Goal: Contribute content: Add original content to the website for others to see

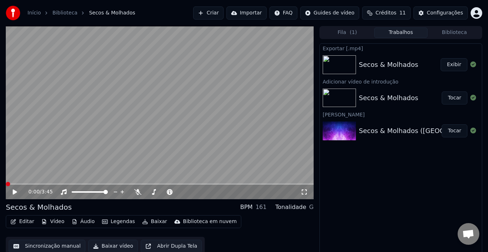
scroll to position [5, 0]
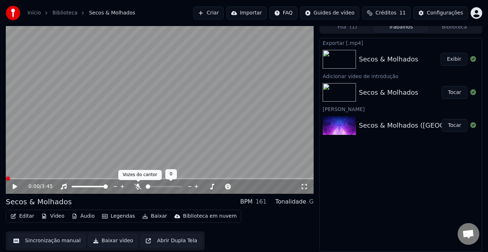
click at [138, 188] on icon at bounding box center [137, 187] width 7 height 6
click at [105, 242] on button "Baixar vídeo" at bounding box center [113, 240] width 50 height 13
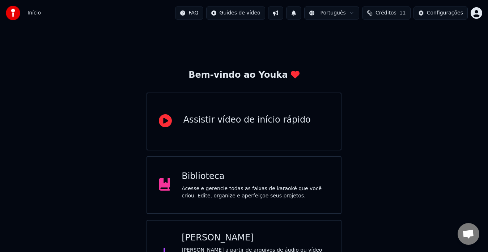
click at [228, 186] on div "Acesse e gerencie todas as faixas de karaokê que você criou. Edite, organize e …" at bounding box center [256, 192] width 148 height 14
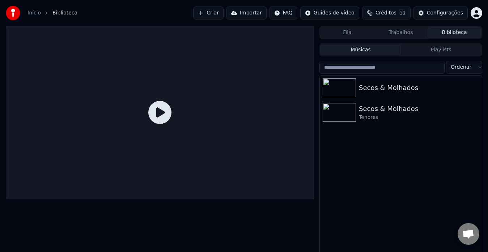
click at [224, 14] on button "Criar" at bounding box center [208, 13] width 30 height 13
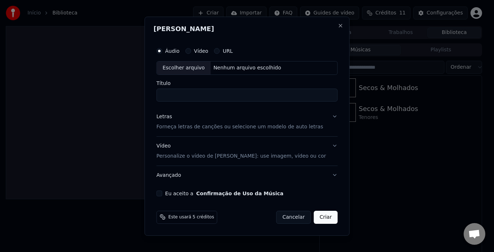
click at [194, 65] on div "Escolher arquivo" at bounding box center [184, 68] width 54 height 13
drag, startPoint x: 193, startPoint y: 96, endPoint x: 152, endPoint y: 98, distance: 41.3
click at [152, 98] on div "**********" at bounding box center [247, 126] width 205 height 219
click at [223, 93] on input "**********" at bounding box center [247, 95] width 181 height 13
type input "**********"
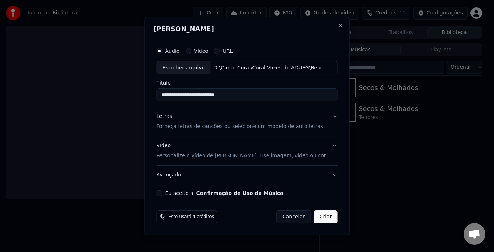
drag, startPoint x: 328, startPoint y: 116, endPoint x: 321, endPoint y: 116, distance: 7.3
click at [327, 116] on button "Letras Forneça letras de canções ou selecione um modelo de auto letras" at bounding box center [247, 121] width 181 height 29
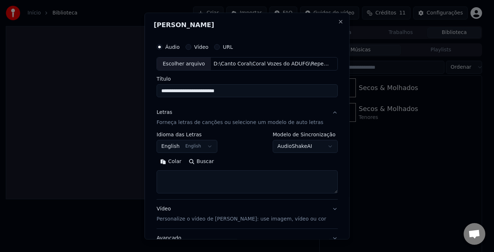
click at [192, 144] on button "English English" at bounding box center [187, 146] width 61 height 13
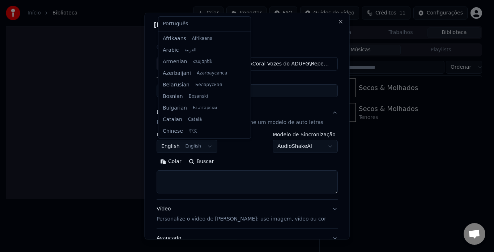
scroll to position [58, 0]
select select "**"
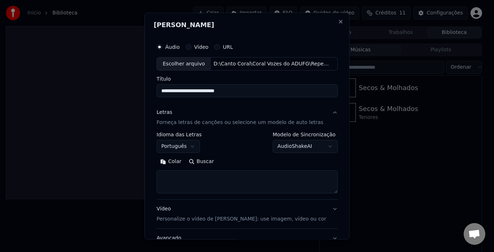
click at [308, 183] on textarea at bounding box center [247, 182] width 181 height 23
paste textarea "**********"
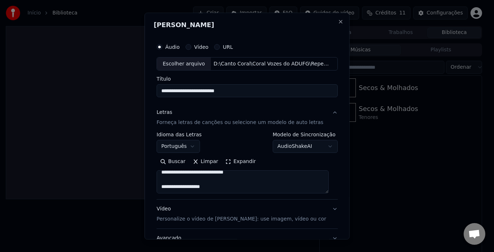
scroll to position [36, 0]
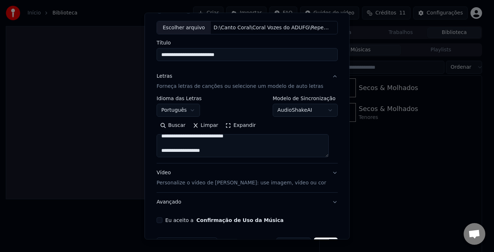
type textarea "**********"
click at [327, 174] on button "Vídeo Personalize o vídeo de karaokê: use imagem, vídeo ou cor" at bounding box center [247, 178] width 181 height 29
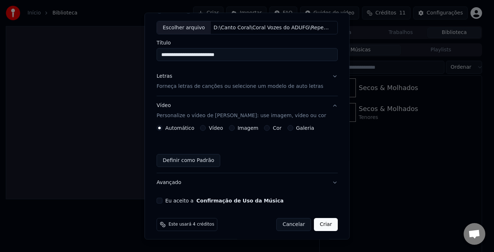
click at [203, 127] on button "Vídeo" at bounding box center [203, 129] width 6 height 6
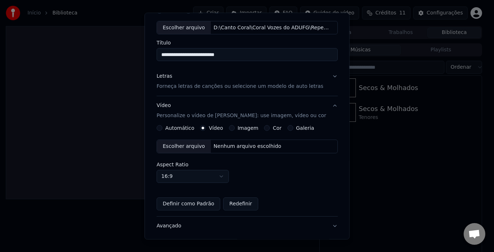
click at [194, 146] on div "Escolher arquivo" at bounding box center [184, 146] width 54 height 13
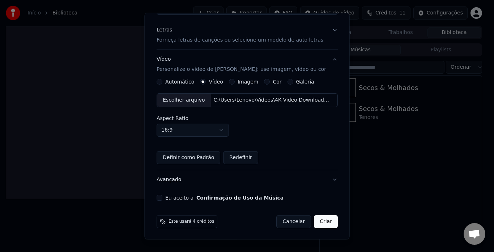
scroll to position [83, 0]
click at [161, 196] on button "Eu aceito a Confirmação de Uso da Música" at bounding box center [160, 198] width 6 height 6
click at [328, 179] on button "Avançado" at bounding box center [247, 179] width 181 height 19
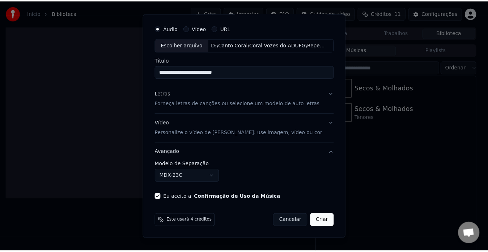
scroll to position [19, 0]
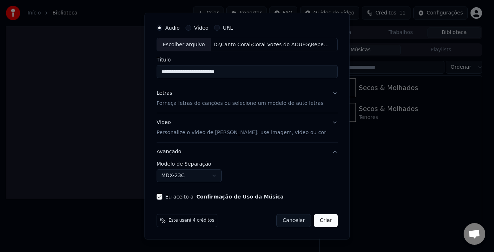
click at [316, 221] on button "Criar" at bounding box center [326, 221] width 24 height 13
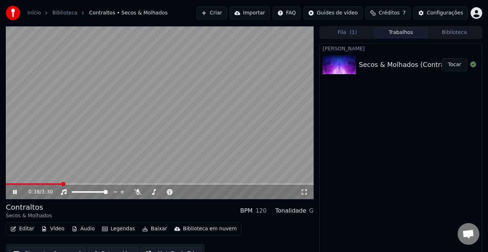
click at [15, 193] on icon at bounding box center [20, 192] width 17 height 6
click at [56, 230] on button "Vídeo" at bounding box center [52, 229] width 29 height 10
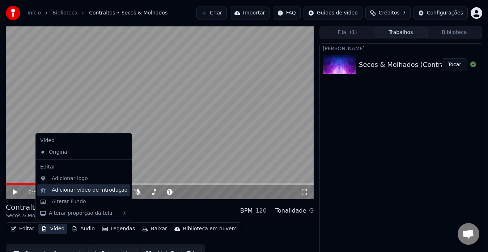
click at [71, 192] on div "Adicionar vídeo de introdução" at bounding box center [90, 190] width 76 height 7
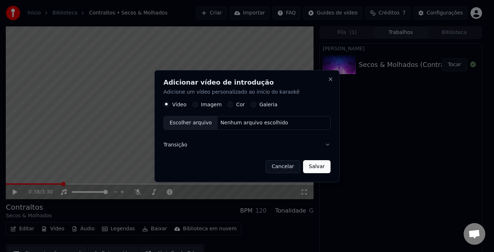
click at [185, 124] on div "Escolher arquivo" at bounding box center [191, 122] width 54 height 13
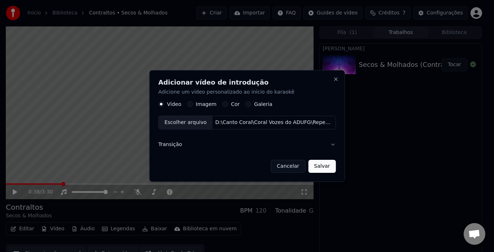
click at [315, 167] on button "Salvar" at bounding box center [321, 166] width 27 height 13
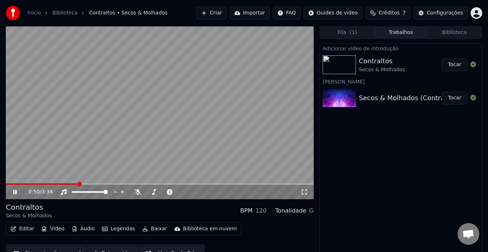
click at [14, 190] on icon at bounding box center [15, 192] width 4 height 4
click at [6, 185] on span at bounding box center [8, 184] width 4 height 4
click at [14, 192] on icon at bounding box center [15, 192] width 4 height 5
click at [15, 192] on icon at bounding box center [20, 192] width 17 height 6
click at [12, 183] on video at bounding box center [160, 112] width 308 height 173
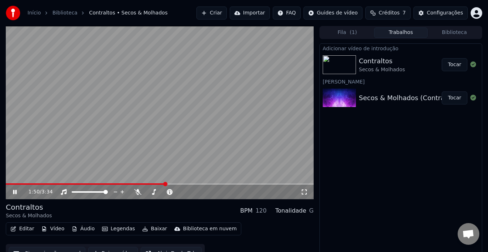
click at [14, 184] on span at bounding box center [86, 183] width 160 height 1
click at [6, 183] on span at bounding box center [8, 184] width 4 height 4
click at [14, 190] on icon at bounding box center [15, 192] width 4 height 4
click at [6, 182] on span at bounding box center [8, 184] width 4 height 4
click at [14, 191] on icon at bounding box center [15, 192] width 4 height 5
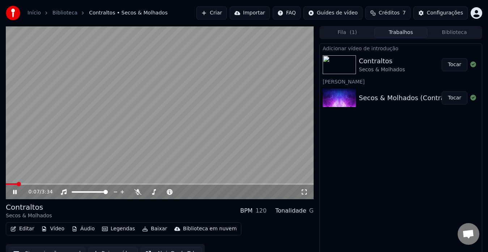
click at [14, 191] on icon at bounding box center [15, 192] width 4 height 4
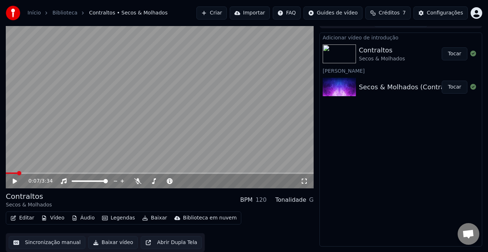
click at [109, 242] on button "Baixar vídeo" at bounding box center [113, 242] width 50 height 13
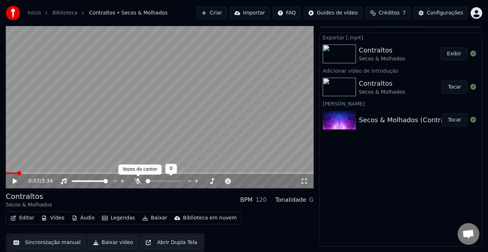
click at [137, 181] on icon at bounding box center [137, 181] width 7 height 6
click at [6, 173] on span at bounding box center [8, 173] width 4 height 4
click at [14, 181] on icon at bounding box center [15, 181] width 4 height 5
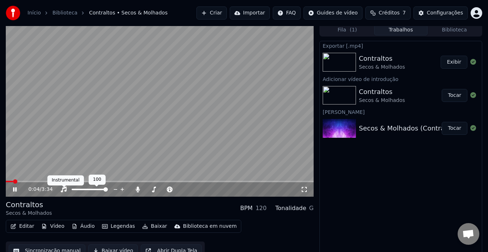
scroll to position [0, 0]
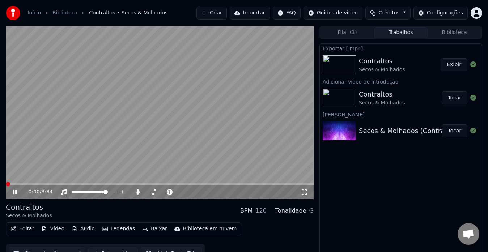
click at [6, 182] on span at bounding box center [8, 184] width 4 height 4
click at [12, 191] on icon at bounding box center [20, 192] width 17 height 6
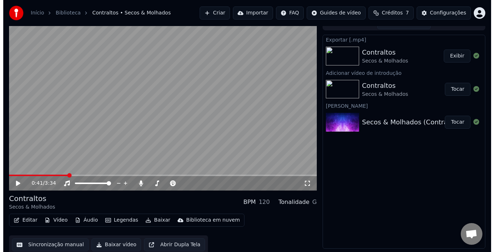
scroll to position [11, 0]
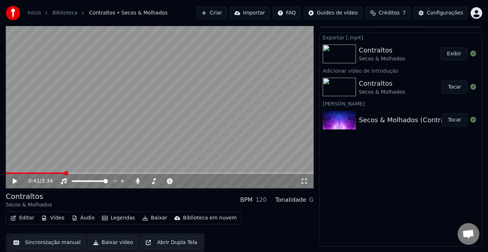
click at [110, 243] on button "Baixar vídeo" at bounding box center [113, 242] width 50 height 13
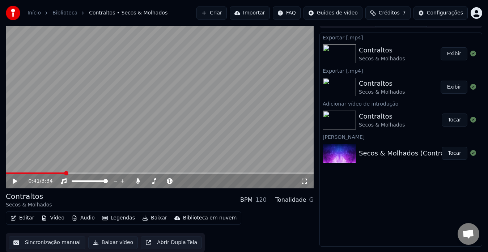
click at [223, 12] on button "Criar" at bounding box center [211, 13] width 30 height 13
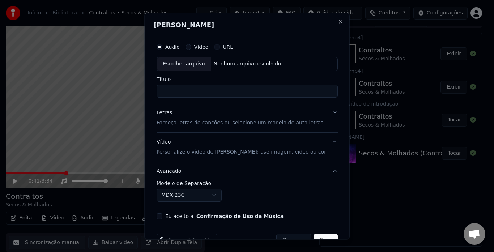
click at [189, 65] on div "Escolher arquivo" at bounding box center [184, 64] width 54 height 13
drag, startPoint x: 185, startPoint y: 93, endPoint x: 118, endPoint y: 92, distance: 66.9
click at [118, 92] on body "**********" at bounding box center [244, 115] width 488 height 252
click at [212, 89] on input "**********" at bounding box center [247, 91] width 181 height 13
type input "**********"
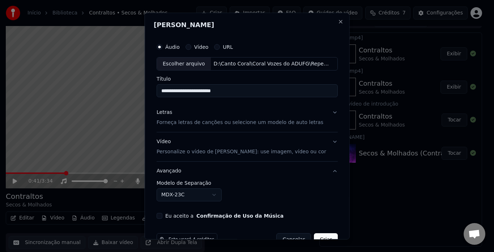
click at [327, 113] on button "Letras Forneça letras de canções ou selecione um modelo de auto letras" at bounding box center [247, 117] width 181 height 29
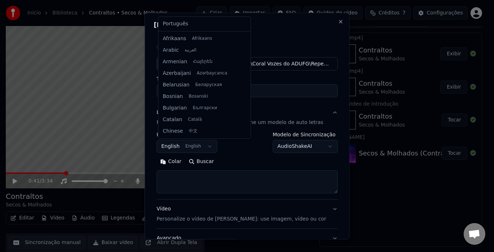
click at [187, 147] on body "**********" at bounding box center [244, 115] width 488 height 252
select select "**"
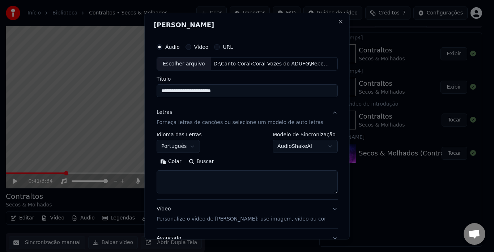
click at [306, 110] on div "Letras Forneça letras de canções ou selecione um modelo de auto letras" at bounding box center [240, 117] width 167 height 17
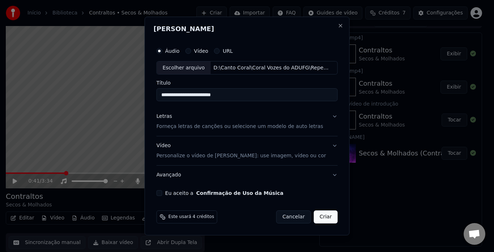
click at [328, 117] on button "Letras Forneça letras de canções ou selecione um modelo de auto letras" at bounding box center [247, 121] width 181 height 29
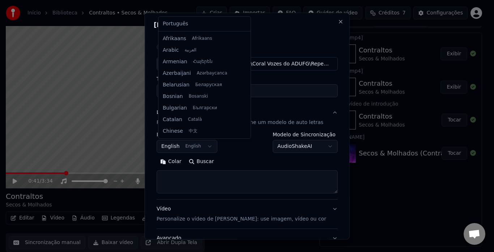
click at [204, 148] on body "**********" at bounding box center [244, 115] width 488 height 252
select select "**"
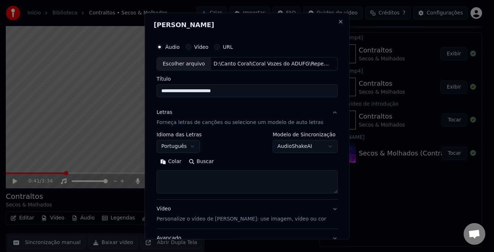
click at [194, 181] on textarea at bounding box center [247, 182] width 181 height 23
paste textarea "**********"
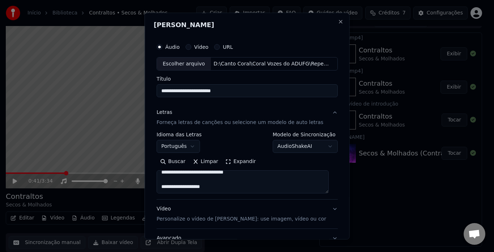
scroll to position [345, 0]
type textarea "**********"
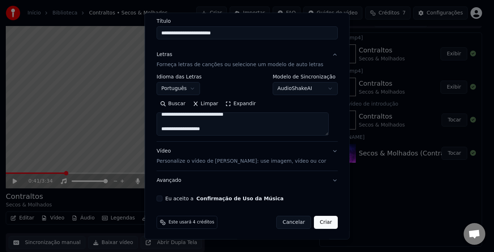
scroll to position [59, 0]
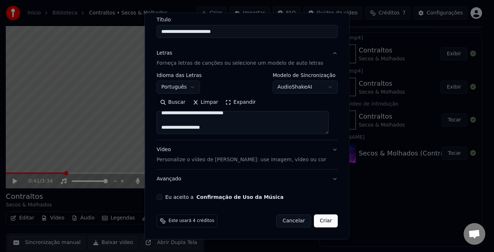
click at [326, 149] on button "Vídeo Personalize o vídeo de karaokê: use imagem, vídeo ou cor" at bounding box center [247, 155] width 181 height 29
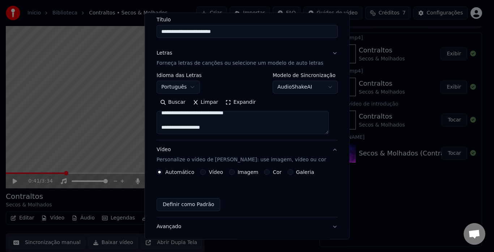
scroll to position [40, 0]
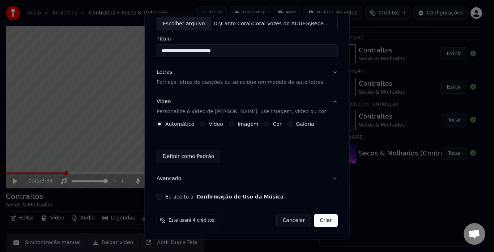
click at [206, 125] on div "Vídeo" at bounding box center [211, 125] width 23 height 6
click at [202, 124] on button "Vídeo" at bounding box center [203, 125] width 6 height 6
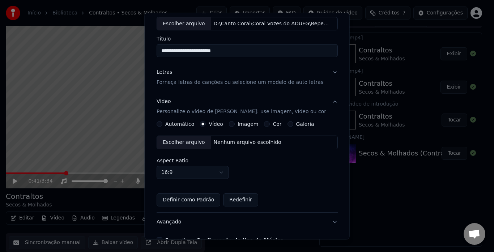
click at [192, 143] on div "Escolher arquivo" at bounding box center [184, 142] width 54 height 13
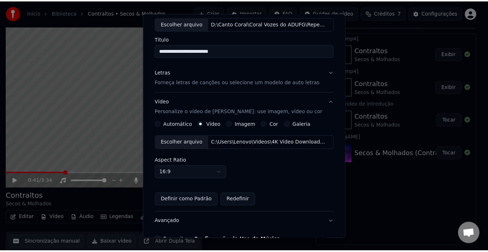
scroll to position [83, 0]
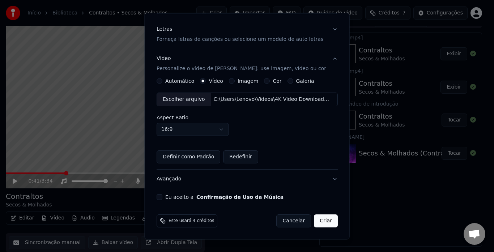
click at [162, 198] on button "Eu aceito a Confirmação de Uso da Música" at bounding box center [160, 198] width 6 height 6
click at [317, 220] on button "Criar" at bounding box center [326, 221] width 24 height 13
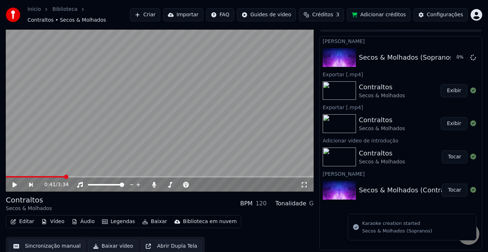
scroll to position [14, 0]
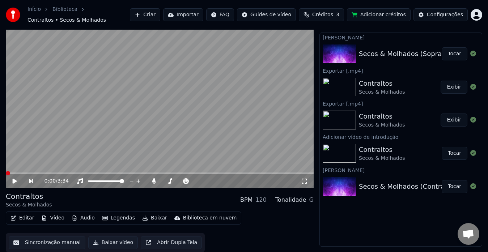
click at [6, 171] on span at bounding box center [8, 173] width 4 height 4
click at [14, 182] on icon at bounding box center [15, 181] width 4 height 5
click at [14, 180] on icon at bounding box center [15, 181] width 4 height 4
click at [381, 49] on div "Secos & Molhados (Sopranos)" at bounding box center [407, 54] width 97 height 10
click at [368, 52] on div "Secos & Molhados (Sopranos)" at bounding box center [407, 54] width 97 height 10
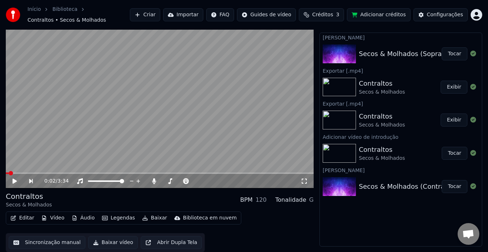
click at [381, 55] on div "Secos & Molhados (Sopranos)" at bounding box center [407, 54] width 97 height 10
click at [378, 88] on div "Contraltos" at bounding box center [382, 84] width 46 height 10
click at [379, 187] on div "Secos & Molhados (Contraltos)" at bounding box center [409, 187] width 100 height 10
click at [375, 157] on div "Secos & Molhados" at bounding box center [382, 158] width 46 height 7
click at [373, 124] on div "Secos & Molhados" at bounding box center [382, 125] width 46 height 7
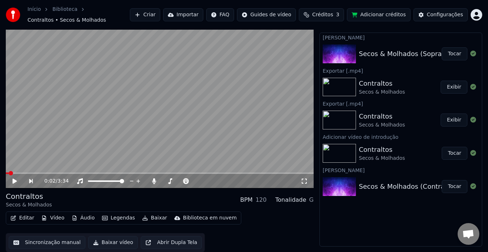
click at [368, 91] on div "Secos & Molhados" at bounding box center [382, 92] width 46 height 7
click at [369, 55] on div "Secos & Molhados (Sopranos)" at bounding box center [407, 54] width 97 height 10
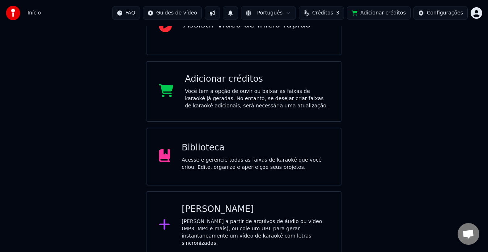
click at [206, 158] on div "Acesse e gerencie todas as faixas de karaokê que você criou. Edite, organize e …" at bounding box center [256, 164] width 148 height 14
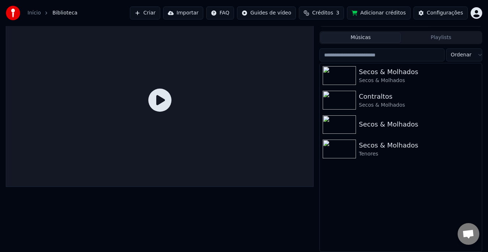
scroll to position [12, 0]
click at [385, 80] on div "Secos & Molhados" at bounding box center [415, 80] width 113 height 7
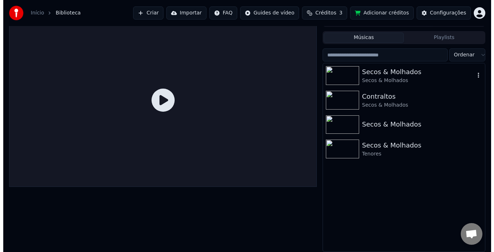
scroll to position [16, 0]
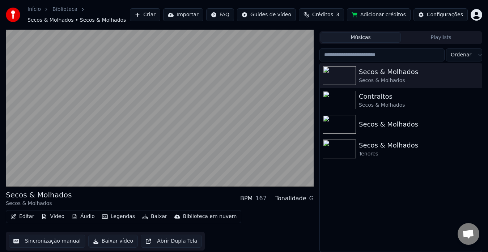
click at [28, 216] on button "Editar" at bounding box center [22, 217] width 29 height 10
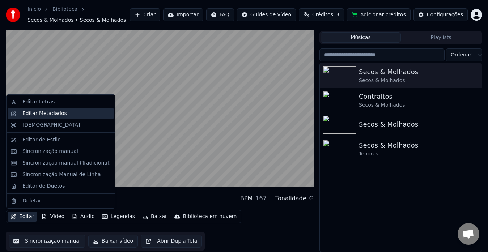
click at [37, 109] on div "Editar Metadados" at bounding box center [61, 114] width 106 height 12
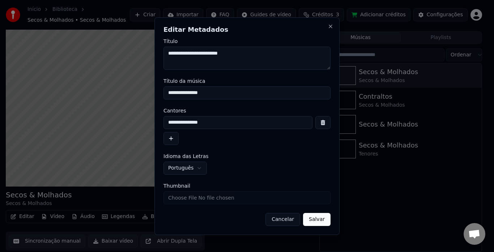
click at [221, 90] on input "**********" at bounding box center [247, 92] width 167 height 13
type input "**********"
drag, startPoint x: 224, startPoint y: 122, endPoint x: 128, endPoint y: 127, distance: 95.6
click at [128, 127] on body "**********" at bounding box center [244, 110] width 488 height 252
type input "********"
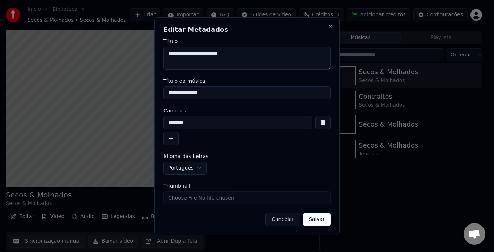
click at [320, 216] on button "Salvar" at bounding box center [316, 219] width 27 height 13
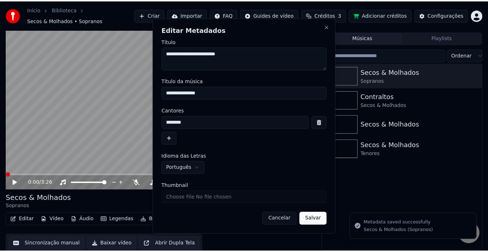
scroll to position [14, 0]
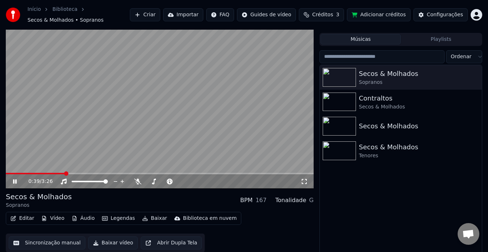
click at [16, 179] on icon at bounding box center [20, 182] width 17 height 6
click at [6, 171] on span at bounding box center [8, 173] width 4 height 4
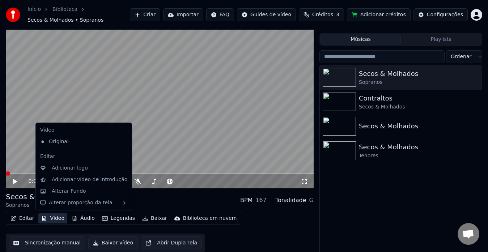
click at [59, 219] on button "Vídeo" at bounding box center [52, 218] width 29 height 10
click at [77, 179] on div "Adicionar vídeo de introdução" at bounding box center [90, 179] width 76 height 7
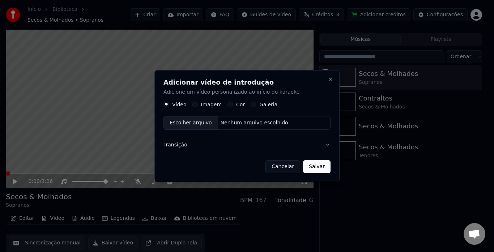
click at [185, 123] on div "Escolher arquivo" at bounding box center [191, 122] width 54 height 13
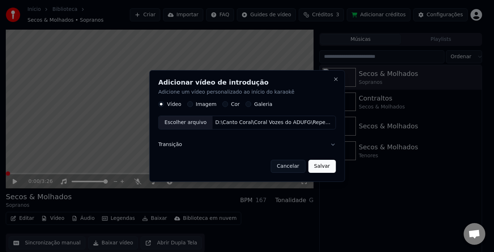
click at [314, 166] on button "Salvar" at bounding box center [321, 166] width 27 height 13
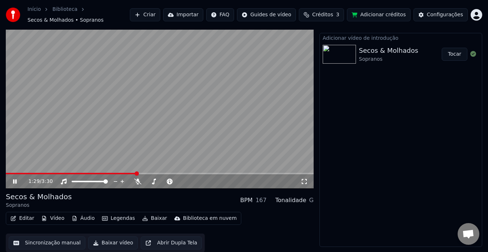
click at [15, 179] on icon at bounding box center [20, 182] width 17 height 6
click at [6, 176] on span at bounding box center [8, 173] width 4 height 4
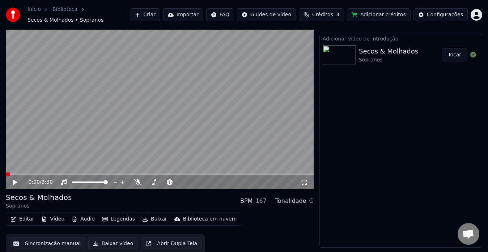
scroll to position [0, 0]
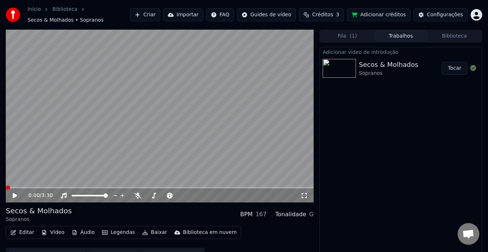
click at [15, 195] on icon at bounding box center [15, 195] width 4 height 5
click at [16, 195] on icon at bounding box center [15, 196] width 4 height 4
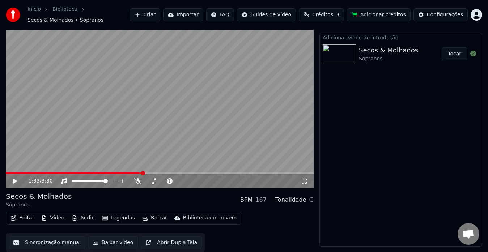
click at [108, 242] on button "Baixar vídeo" at bounding box center [113, 242] width 50 height 13
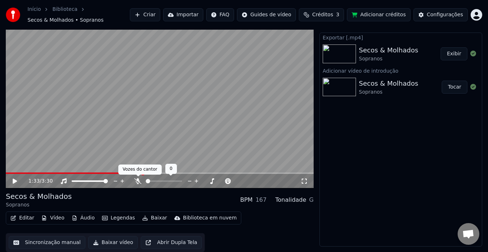
click at [136, 179] on icon at bounding box center [137, 181] width 7 height 6
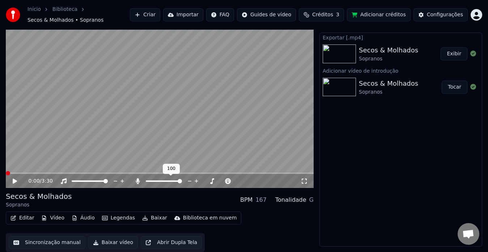
click at [6, 171] on span at bounding box center [8, 173] width 4 height 4
click at [14, 182] on icon at bounding box center [15, 181] width 4 height 5
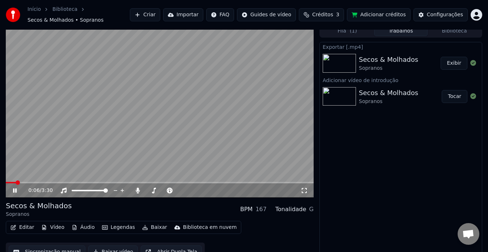
scroll to position [0, 0]
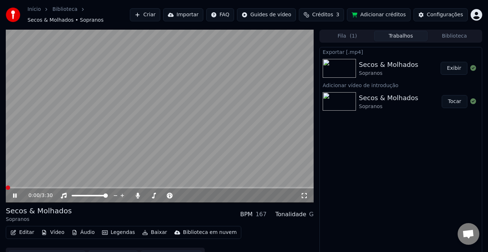
click at [6, 190] on span at bounding box center [8, 188] width 4 height 4
click at [124, 211] on div "Secos & Molhados Sopranos BPM 167 Tonalidade G" at bounding box center [160, 214] width 308 height 17
click at [12, 194] on icon at bounding box center [20, 196] width 17 height 6
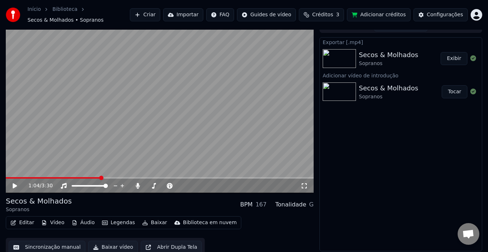
scroll to position [14, 0]
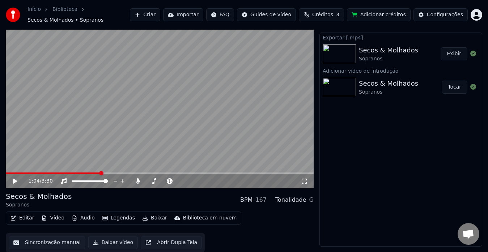
click at [111, 241] on button "Baixar vídeo" at bounding box center [113, 242] width 50 height 13
